Goal: Find contact information: Obtain details needed to contact an individual or organization

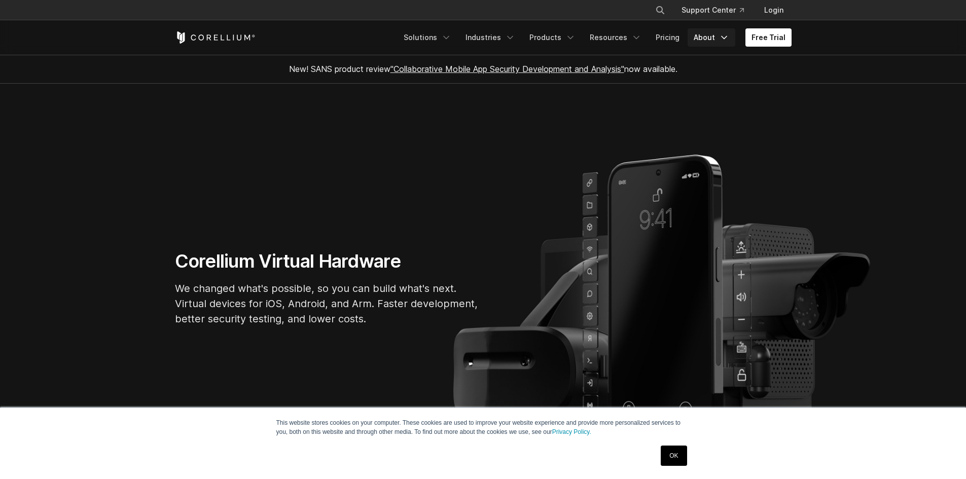
click at [721, 41] on icon "Navigation Menu" at bounding box center [724, 37] width 10 height 10
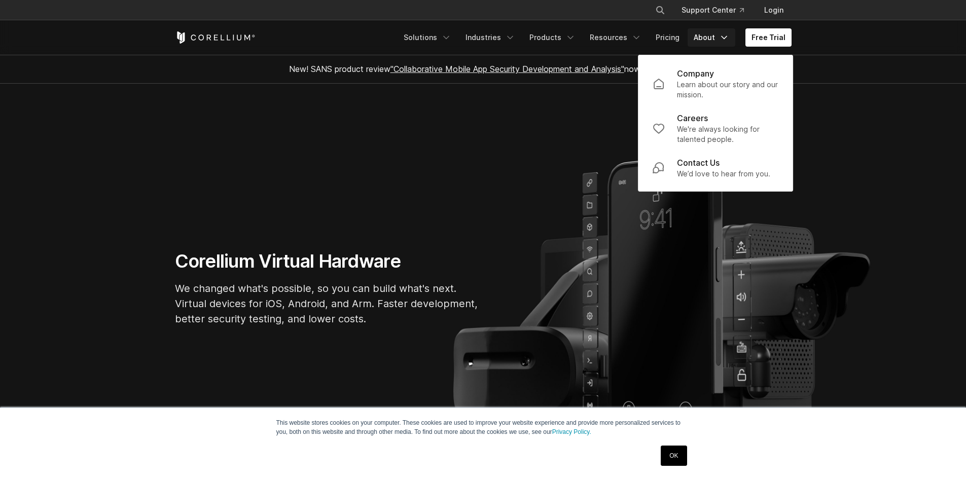
click at [696, 86] on p "Learn about our story and our mission." at bounding box center [727, 90] width 101 height 20
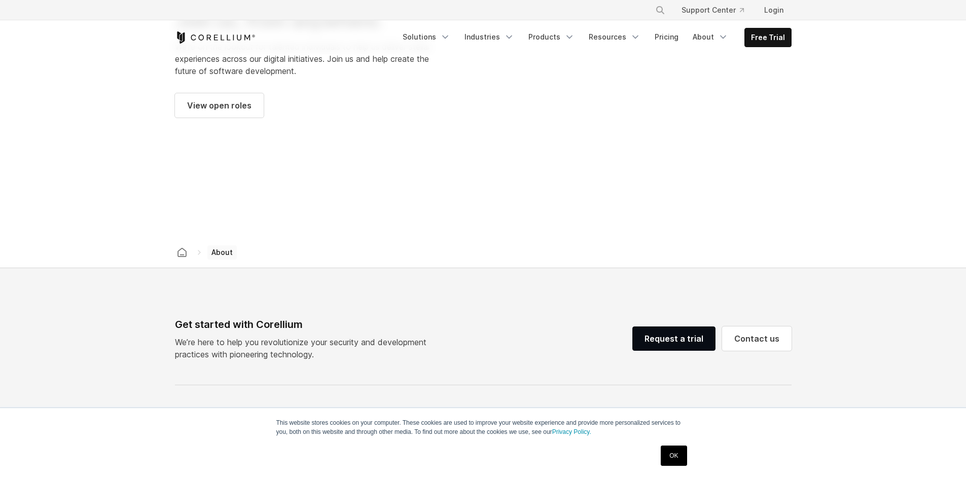
scroll to position [1699, 0]
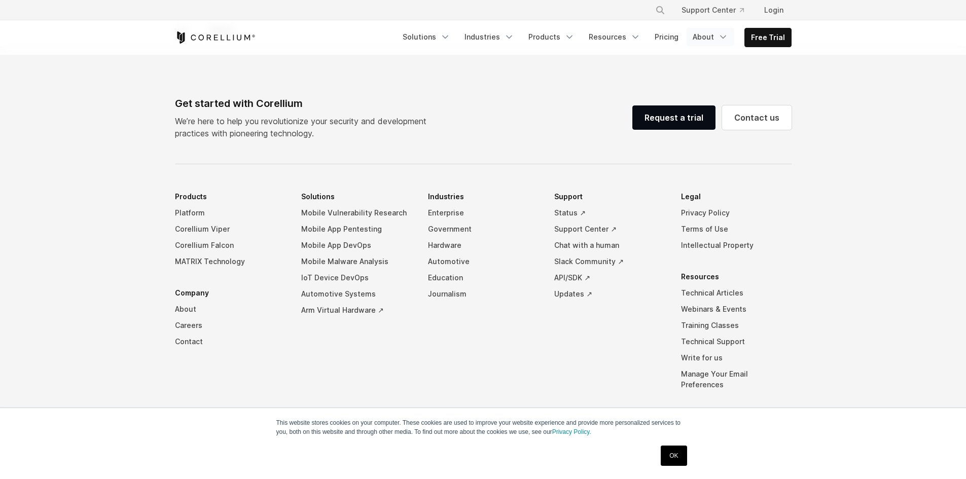
click at [711, 36] on link "About" at bounding box center [710, 37] width 48 height 18
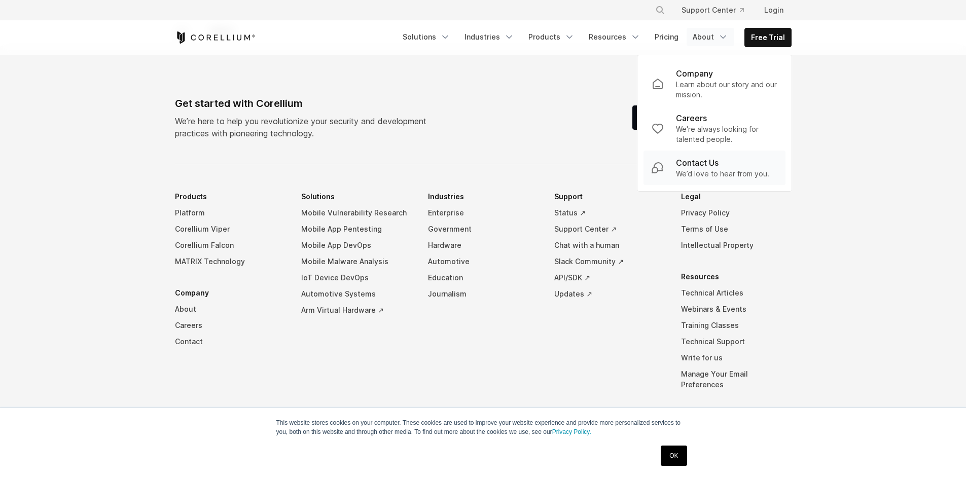
click at [690, 165] on p "Contact Us" at bounding box center [697, 163] width 43 height 12
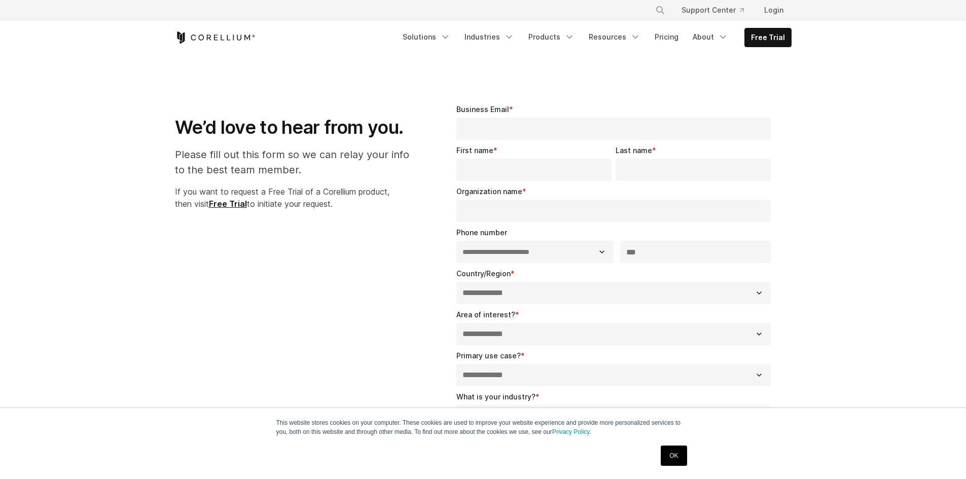
select select "**"
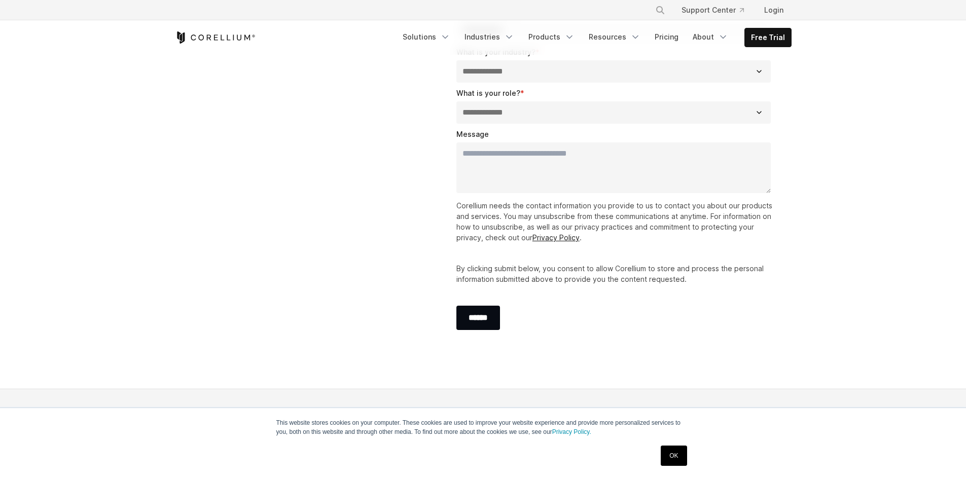
scroll to position [41, 0]
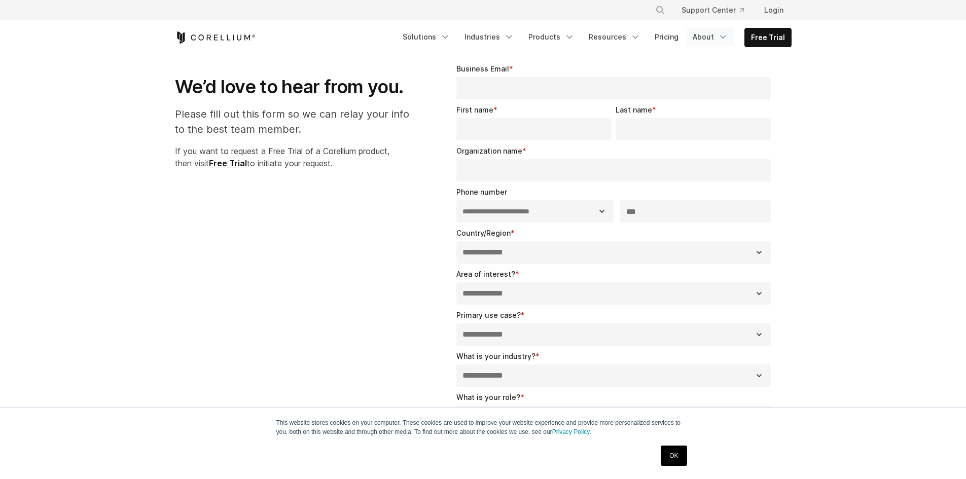
click at [709, 39] on link "About" at bounding box center [710, 37] width 48 height 18
click at [701, 83] on p "Learn about our story and our mission." at bounding box center [726, 90] width 101 height 20
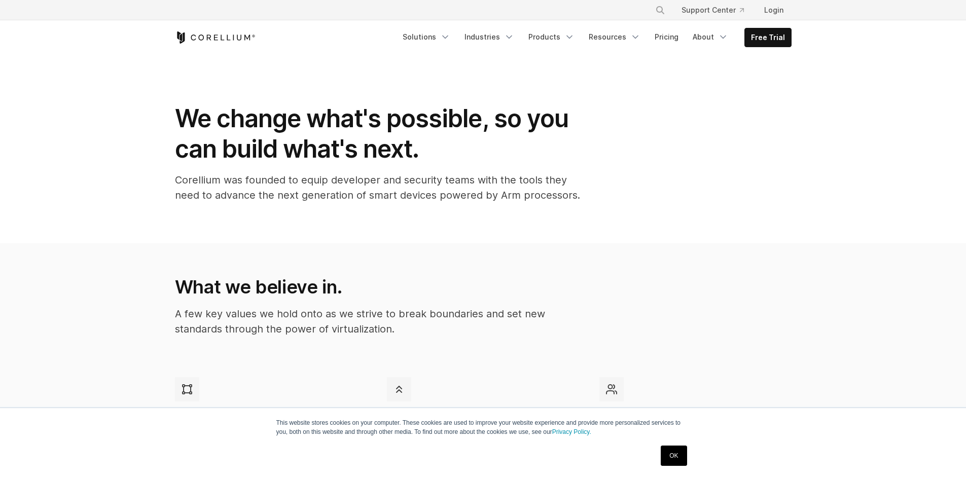
click at [207, 42] on icon "Corellium Home" at bounding box center [215, 37] width 81 height 12
